Goal: Transaction & Acquisition: Book appointment/travel/reservation

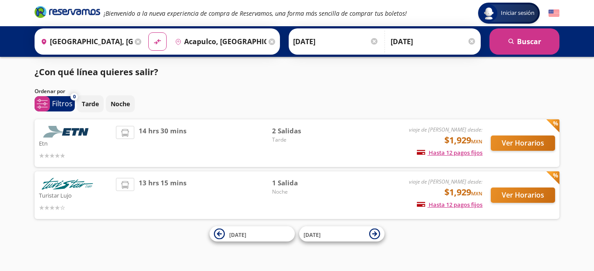
click at [108, 30] on div "Origen heroicons:map-pin-20-solid [GEOGRAPHIC_DATA], [GEOGRAPHIC_DATA] Destino …" at bounding box center [157, 41] width 245 height 26
click at [119, 37] on input "[GEOGRAPHIC_DATA], [GEOGRAPHIC_DATA]" at bounding box center [84, 42] width 95 height 22
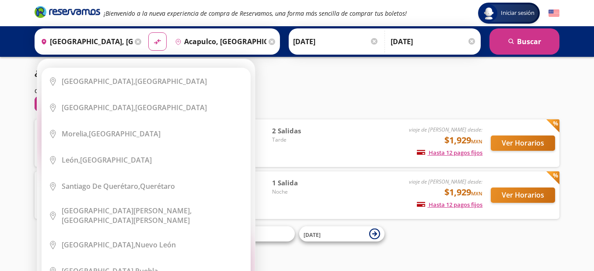
click at [119, 42] on div "Origen heroicons:map-pin-20-solid [GEOGRAPHIC_DATA], [GEOGRAPHIC_DATA] Elige tu…" at bounding box center [90, 41] width 107 height 23
click at [119, 42] on input "[GEOGRAPHIC_DATA], [GEOGRAPHIC_DATA]" at bounding box center [84, 42] width 95 height 22
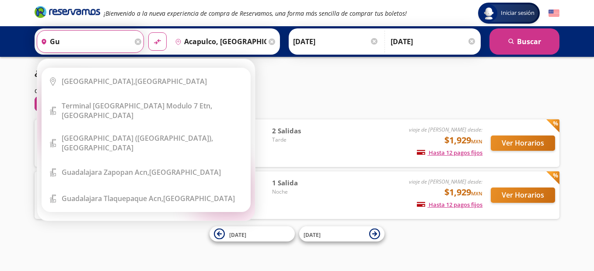
type input "g"
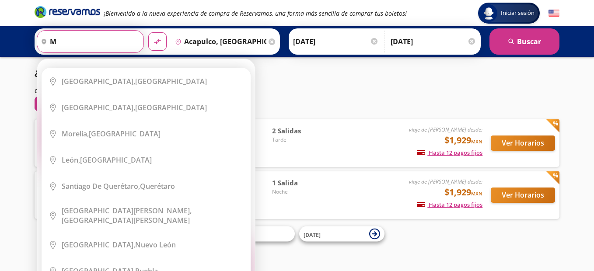
type input "me"
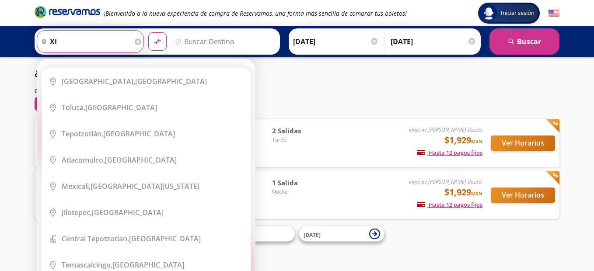
type input "x"
type input "[GEOGRAPHIC_DATA]"
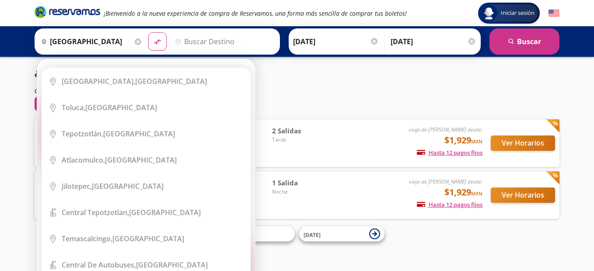
click at [138, 43] on icon at bounding box center [138, 41] width 7 height 7
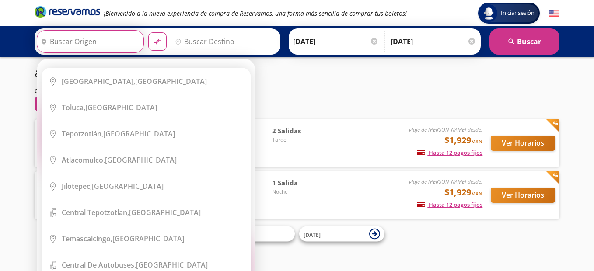
click at [105, 45] on input "Origen" at bounding box center [89, 42] width 104 height 22
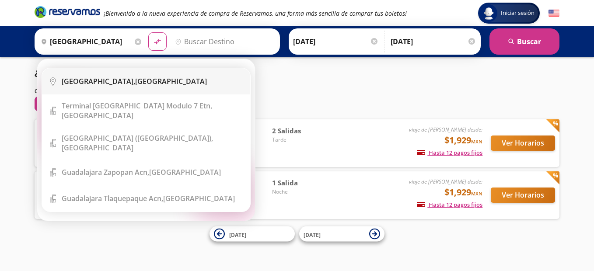
click at [95, 87] on li "City Icon [GEOGRAPHIC_DATA], [GEOGRAPHIC_DATA]" at bounding box center [146, 81] width 208 height 26
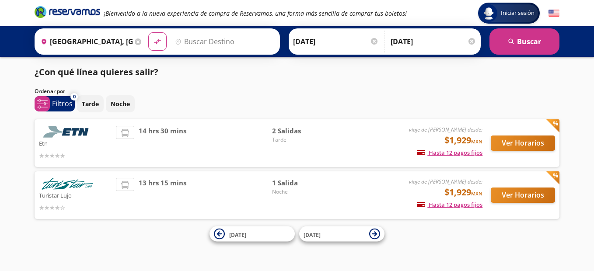
click at [108, 48] on input "[GEOGRAPHIC_DATA], [GEOGRAPHIC_DATA]" at bounding box center [84, 42] width 95 height 22
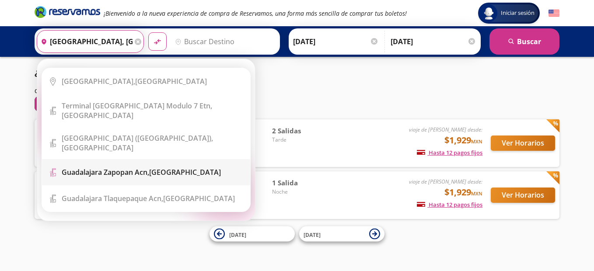
click at [98, 168] on b "Guadalajara Zapopan Acn," at bounding box center [105, 173] width 87 height 10
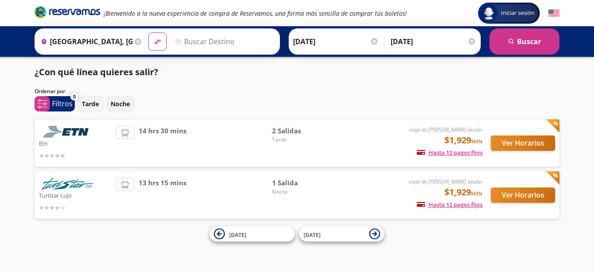
type input "Guadalajara Zapopan Acn, [GEOGRAPHIC_DATA]"
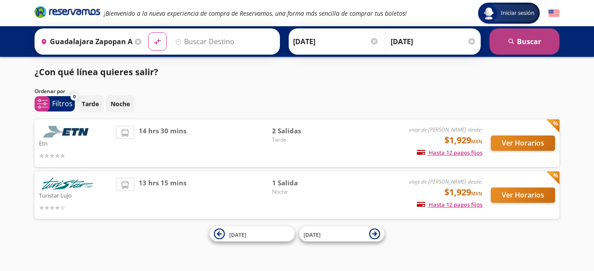
click at [506, 32] on button "search [GEOGRAPHIC_DATA]" at bounding box center [524, 41] width 70 height 26
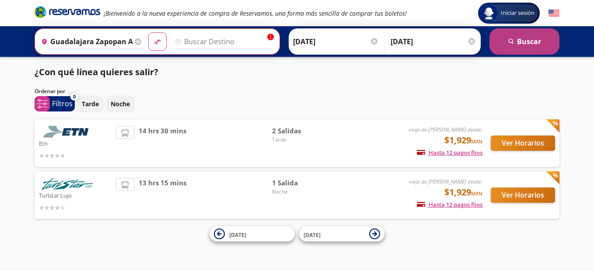
click at [506, 32] on button "search [GEOGRAPHIC_DATA]" at bounding box center [524, 41] width 70 height 26
click at [502, 46] on button "search [GEOGRAPHIC_DATA]" at bounding box center [524, 41] width 70 height 26
click at [529, 36] on button "search [GEOGRAPHIC_DATA]" at bounding box center [524, 41] width 70 height 26
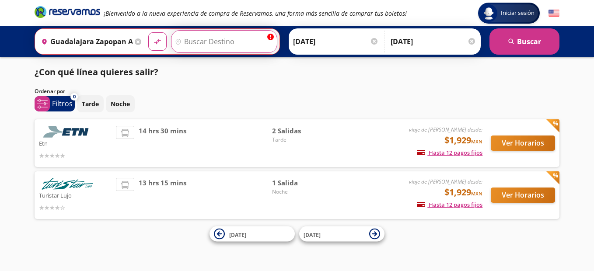
click at [248, 40] on input "Destino" at bounding box center [223, 42] width 104 height 22
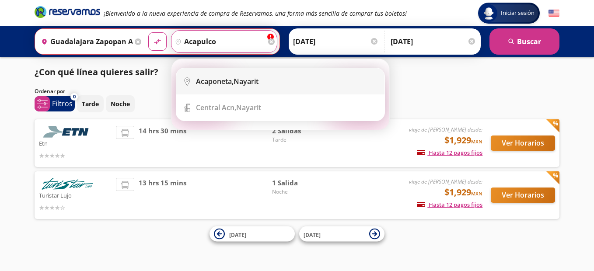
type input "acapulco"
click at [148, 32] on button "material-symbols:compare-arrows-rounded" at bounding box center [157, 41] width 18 height 18
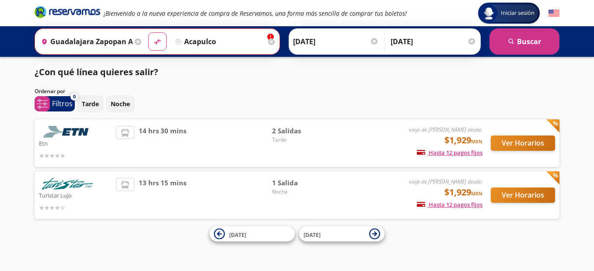
click at [139, 41] on icon at bounding box center [138, 41] width 7 height 7
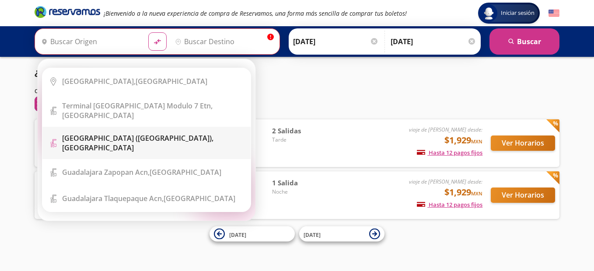
click at [144, 133] on b "[GEOGRAPHIC_DATA] ([GEOGRAPHIC_DATA])," at bounding box center [137, 138] width 151 height 10
type input "[GEOGRAPHIC_DATA] ([GEOGRAPHIC_DATA]), [GEOGRAPHIC_DATA]"
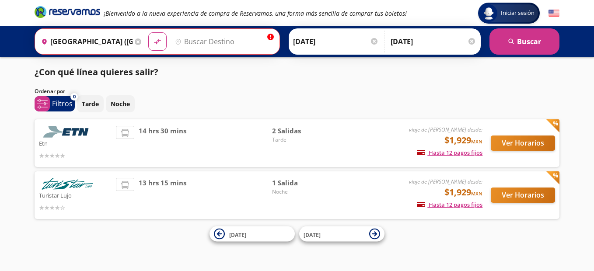
click at [217, 35] on input "Destino" at bounding box center [223, 42] width 104 height 22
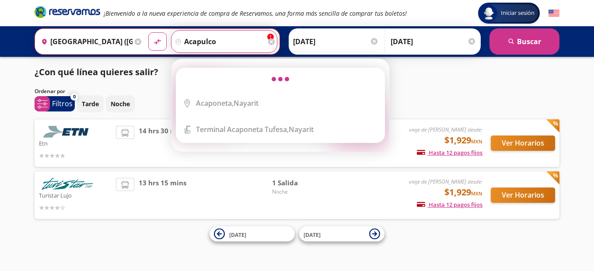
type input "acapulco"
click at [148, 32] on button "material-symbols:compare-arrows-rounded" at bounding box center [157, 41] width 18 height 18
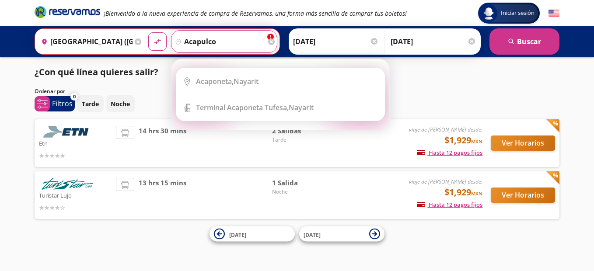
click at [194, 50] on input "acapulco" at bounding box center [218, 42] width 95 height 22
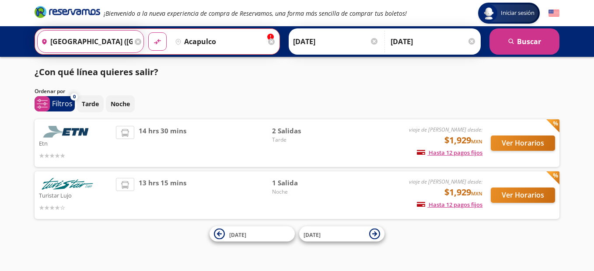
click at [131, 43] on input "[GEOGRAPHIC_DATA] ([GEOGRAPHIC_DATA]), [GEOGRAPHIC_DATA]" at bounding box center [85, 42] width 95 height 22
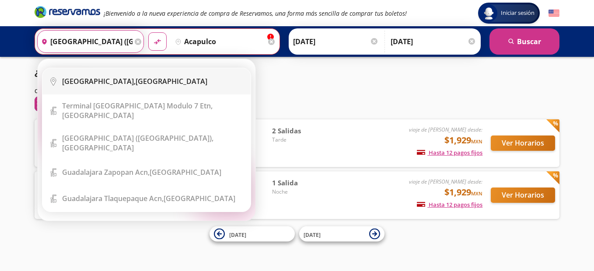
click at [111, 83] on div "[GEOGRAPHIC_DATA], [GEOGRAPHIC_DATA]" at bounding box center [134, 82] width 145 height 10
type input "[GEOGRAPHIC_DATA], [GEOGRAPHIC_DATA]"
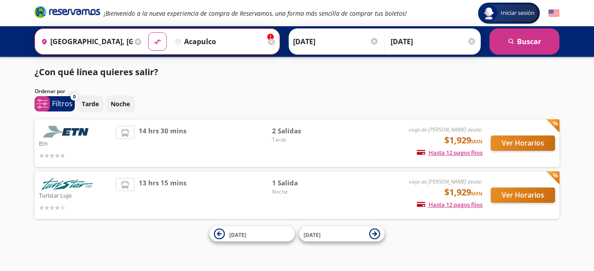
click at [227, 28] on div "Origen heroicons:map-pin-20-solid [GEOGRAPHIC_DATA], [GEOGRAPHIC_DATA] info Des…" at bounding box center [297, 41] width 594 height 31
click at [222, 40] on input "acapulco" at bounding box center [218, 42] width 95 height 22
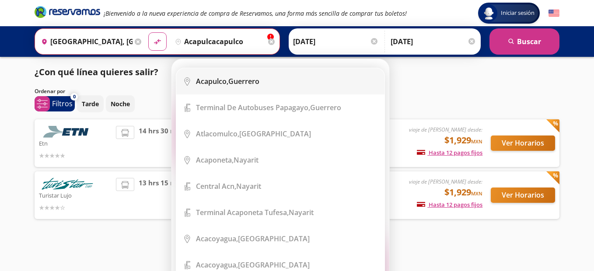
click at [229, 75] on li "City Icon [GEOGRAPHIC_DATA], [GEOGRAPHIC_DATA]" at bounding box center [280, 81] width 208 height 26
type input "Acapulco, [GEOGRAPHIC_DATA]"
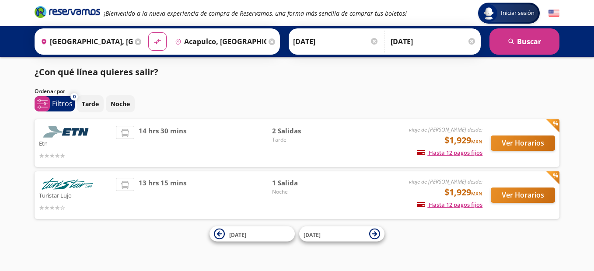
click at [374, 40] on div at bounding box center [374, 41] width 7 height 7
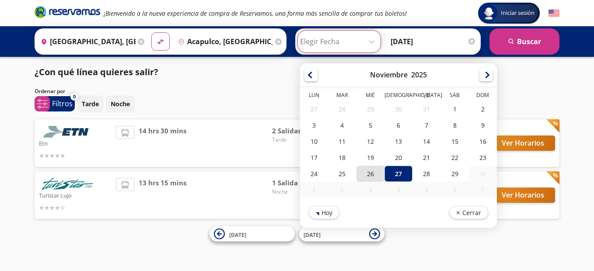
click at [362, 173] on div "26" at bounding box center [370, 174] width 28 height 16
type input "[DATE]"
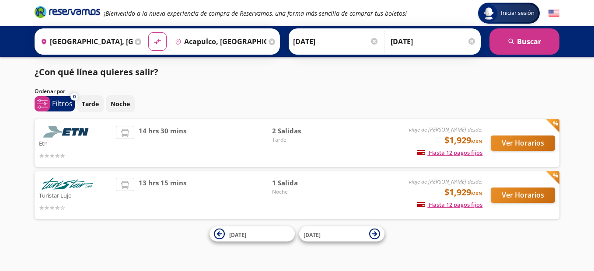
click at [470, 44] on div at bounding box center [471, 41] width 7 height 7
click at [470, 44] on input "Opcional" at bounding box center [437, 42] width 78 height 22
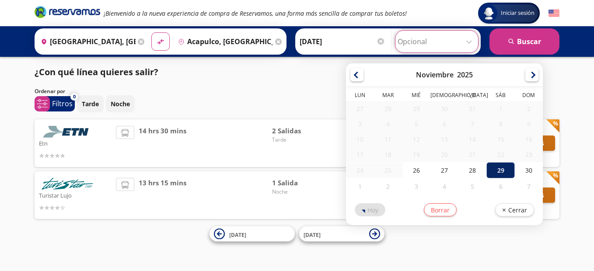
click at [502, 173] on div "29" at bounding box center [500, 170] width 28 height 16
type input "[DATE]"
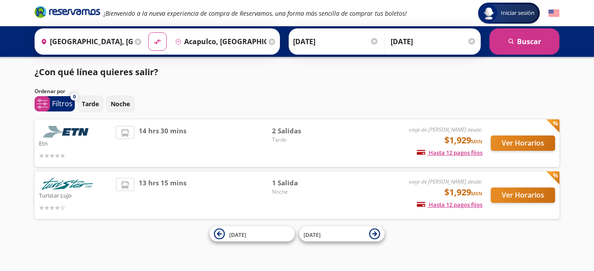
click at [341, 98] on div "Tarde Noche" at bounding box center [318, 103] width 482 height 17
click at [510, 147] on button "Ver Horarios" at bounding box center [523, 143] width 64 height 15
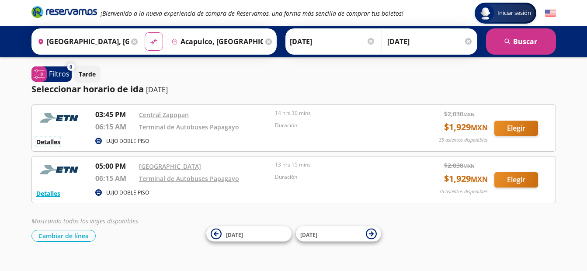
click at [47, 141] on button "Detalles" at bounding box center [48, 141] width 24 height 9
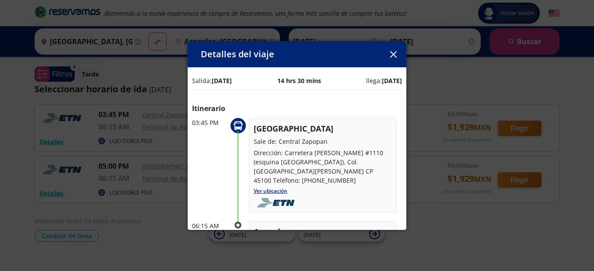
click at [393, 60] on button "button" at bounding box center [393, 54] width 13 height 13
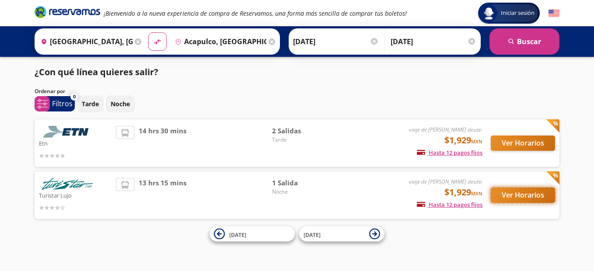
drag, startPoint x: 517, startPoint y: 199, endPoint x: 523, endPoint y: 191, distance: 9.8
click at [517, 199] on button "Ver Horarios" at bounding box center [523, 195] width 64 height 15
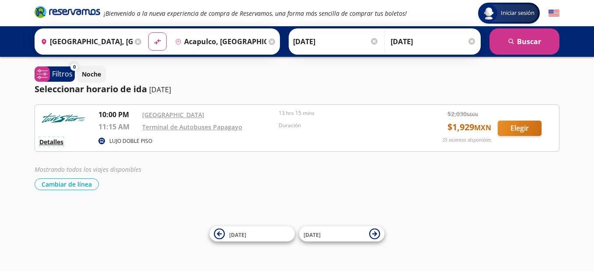
click at [58, 142] on button "Detalles" at bounding box center [51, 141] width 24 height 9
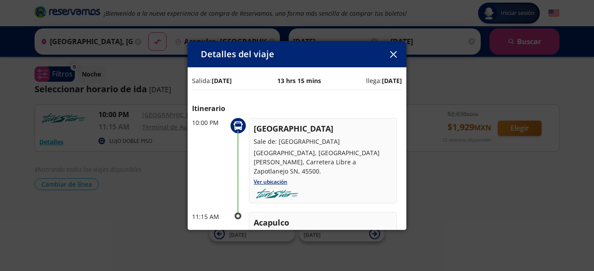
click at [392, 56] on icon "button" at bounding box center [393, 54] width 7 height 7
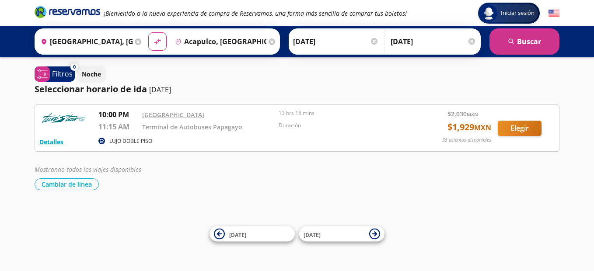
click at [126, 43] on input "[GEOGRAPHIC_DATA], [GEOGRAPHIC_DATA]" at bounding box center [84, 42] width 95 height 22
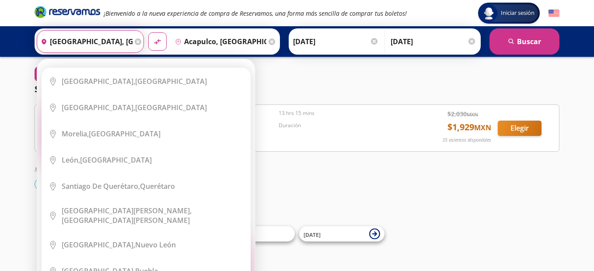
click at [126, 43] on input "[GEOGRAPHIC_DATA], [GEOGRAPHIC_DATA]" at bounding box center [84, 42] width 95 height 22
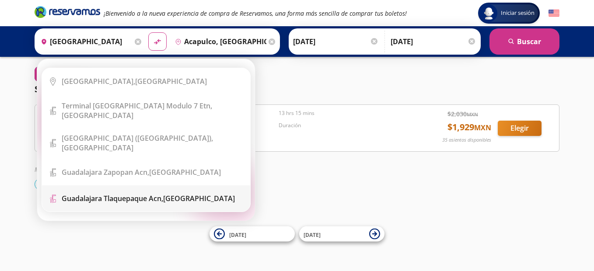
click at [100, 194] on b "Guadalajara Tlaquepaque Acn," at bounding box center [112, 199] width 101 height 10
type input "Guadalajara Tlaquepaque Acn, [GEOGRAPHIC_DATA]"
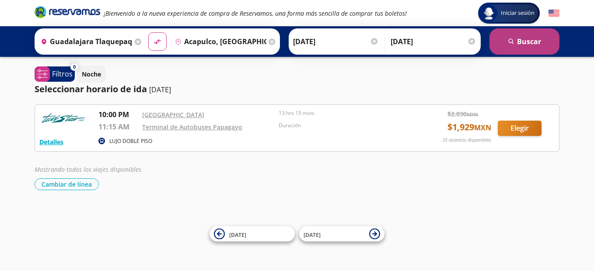
click at [521, 35] on button "search [GEOGRAPHIC_DATA]" at bounding box center [524, 41] width 70 height 26
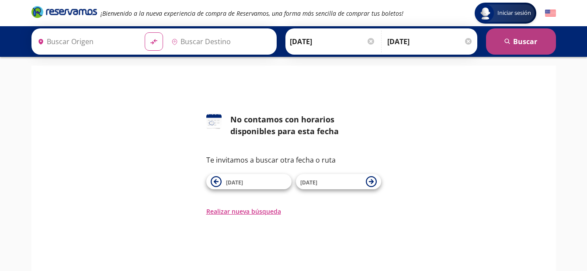
type input "Guadalajara Tlaquepaque Acn, [GEOGRAPHIC_DATA]"
